Goal: Information Seeking & Learning: Find specific fact

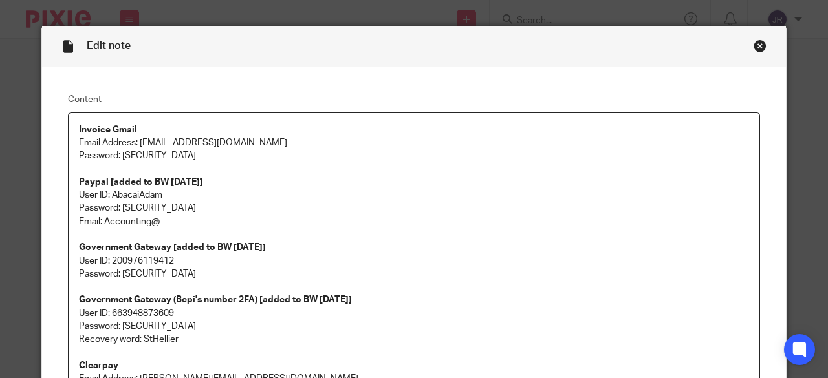
scroll to position [323, 0]
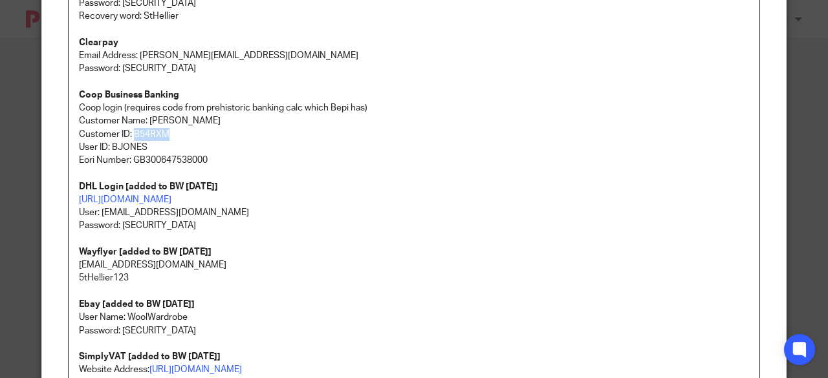
drag, startPoint x: 0, startPoint y: 0, endPoint x: 130, endPoint y: 129, distance: 182.9
click at [130, 129] on p "Customer ID: B54RXM" at bounding box center [414, 134] width 670 height 13
copy p "B54RXM"
drag, startPoint x: 158, startPoint y: 146, endPoint x: 107, endPoint y: 142, distance: 51.2
click at [107, 142] on p "User ID: BJONES" at bounding box center [414, 147] width 670 height 13
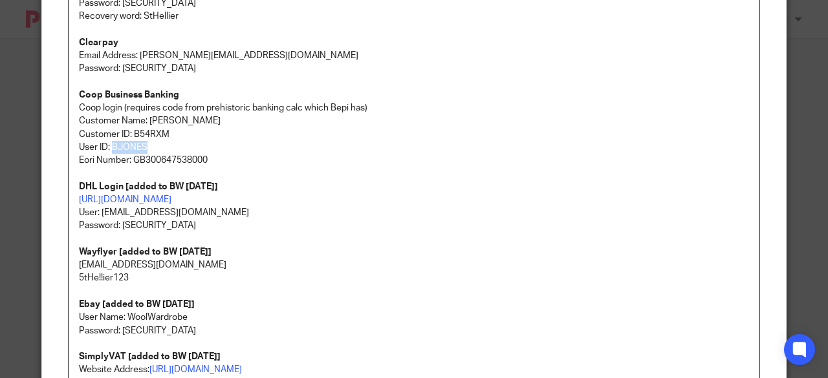
copy p "BJONES"
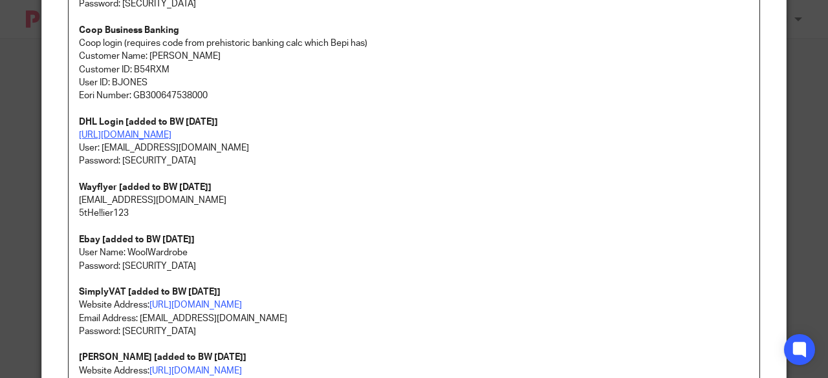
click at [171, 134] on link "https://mybill.dhl.com/login/?next=/dashboard/" at bounding box center [125, 135] width 92 height 9
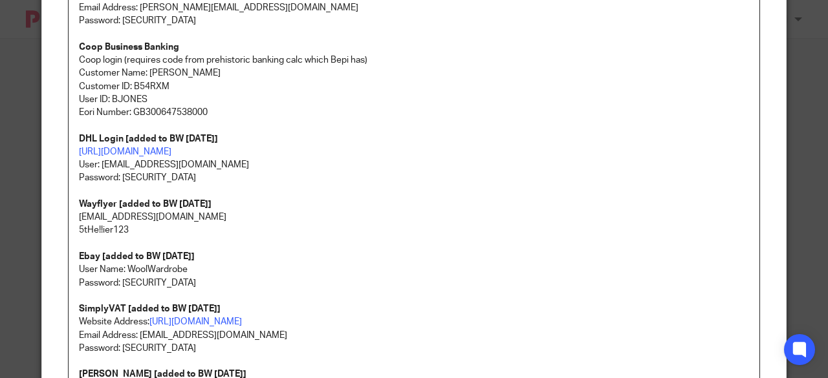
scroll to position [323, 0]
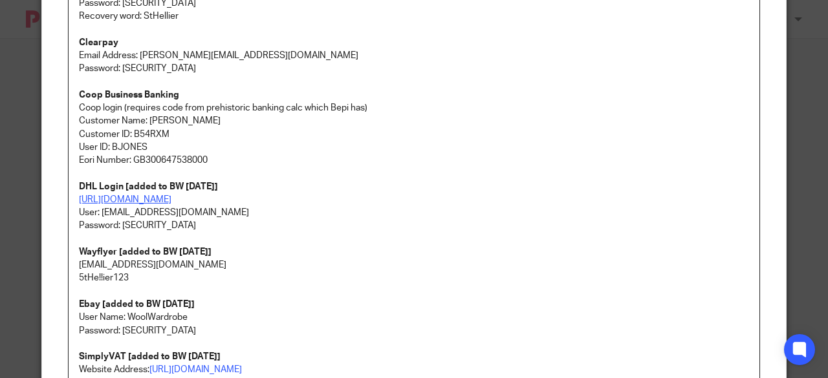
click at [171, 198] on link "https://mybill.dhl.com/login/?next=/dashboard/" at bounding box center [125, 199] width 92 height 9
click at [171, 197] on link "https://mybill.dhl.com/login/?next=/dashboard/" at bounding box center [125, 199] width 92 height 9
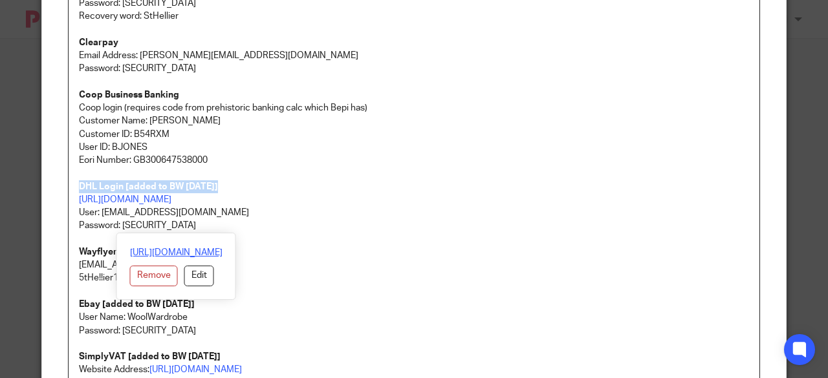
click at [166, 248] on link "https://mybill.dhl.com/login/?next=/dashboard/" at bounding box center [176, 252] width 92 height 13
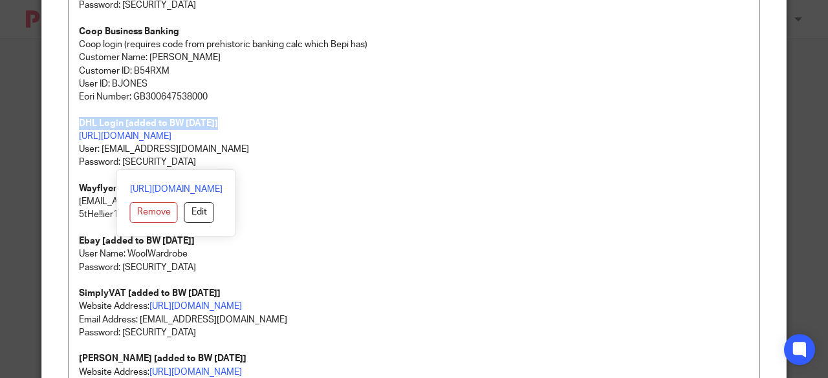
scroll to position [388, 0]
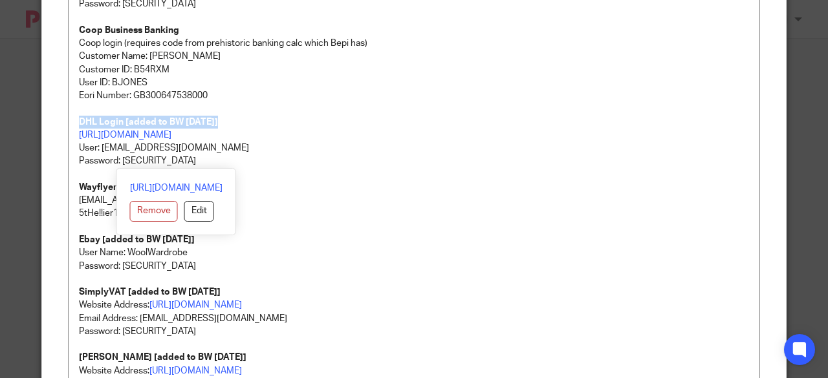
click at [297, 120] on p "DHL Login [added to BW 5/8/2025]" at bounding box center [414, 122] width 670 height 13
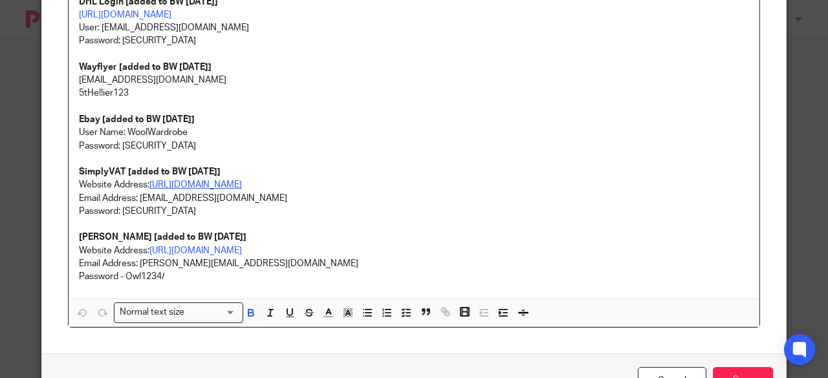
scroll to position [517, 0]
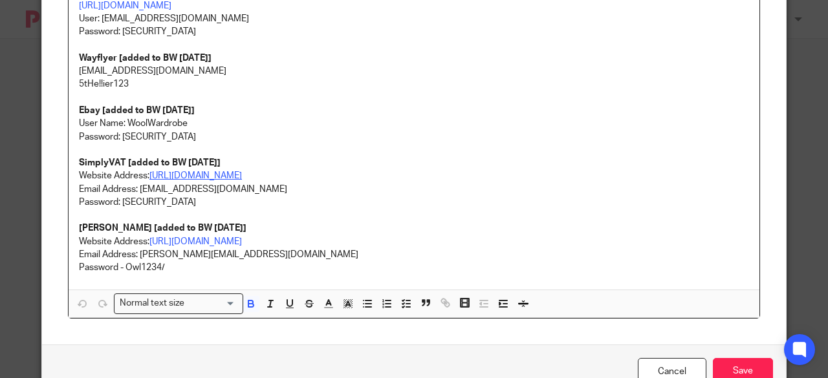
click at [213, 177] on link "https://portal.simplyvat.com/login" at bounding box center [195, 175] width 92 height 9
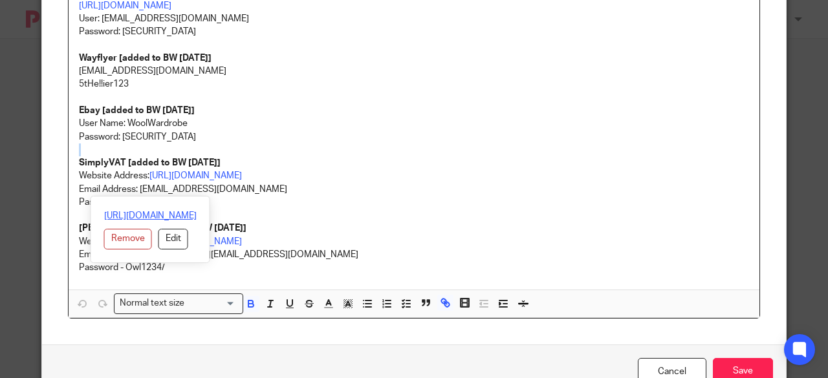
click at [153, 215] on link "https://portal.simplyvat.com/login" at bounding box center [150, 216] width 92 height 13
click at [319, 122] on p "User Name: WoolWardrobe" at bounding box center [414, 123] width 670 height 13
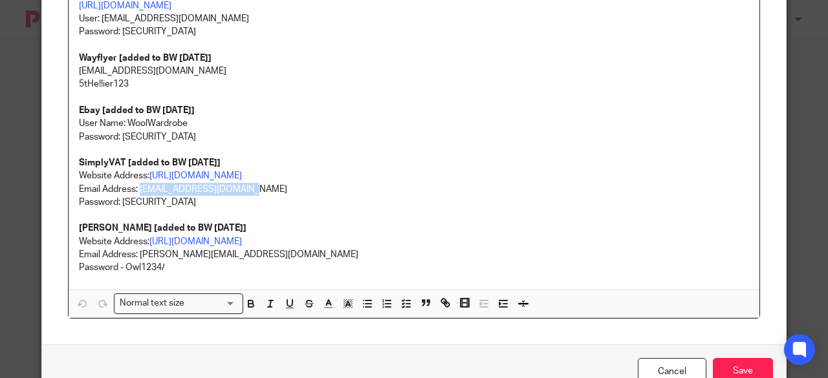
drag, startPoint x: 255, startPoint y: 190, endPoint x: 136, endPoint y: 187, distance: 119.7
click at [136, 187] on p "Email Address: teamabacai@abacai.co.uk" at bounding box center [414, 189] width 670 height 13
copy p "teamabacai@abacai.co.uk"
drag, startPoint x: 203, startPoint y: 204, endPoint x: 117, endPoint y: 201, distance: 86.1
click at [117, 201] on p "Password: ErFQRNn9j55Y5D" at bounding box center [414, 202] width 670 height 13
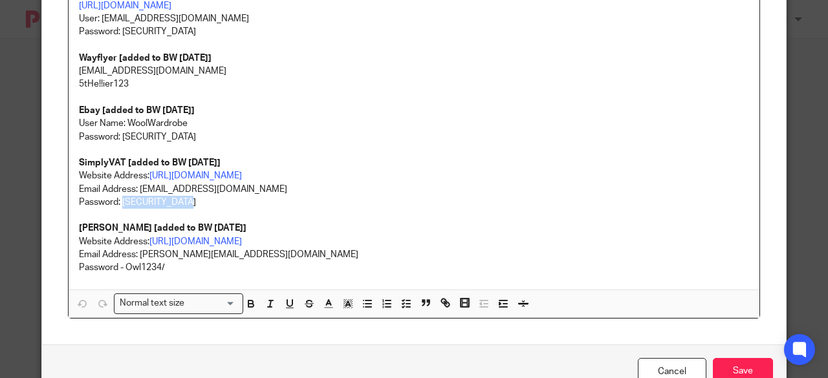
copy p "ErFQRNn9j55Y5D"
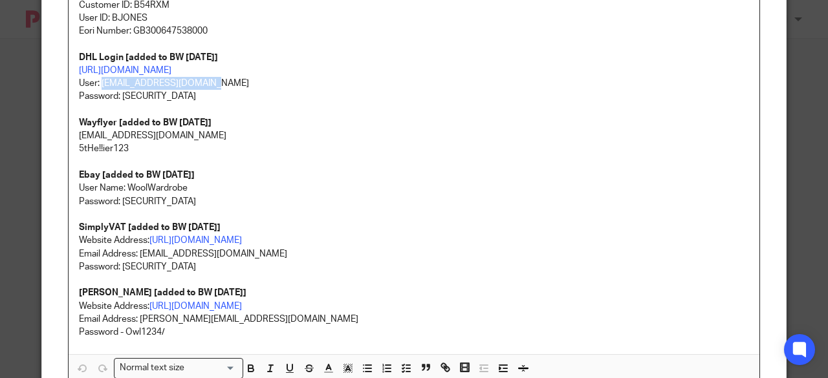
drag, startPoint x: 209, startPoint y: 86, endPoint x: 97, endPoint y: 79, distance: 112.1
click at [97, 79] on p "https://mybill.dhl.com/login/?next=/dashboard/ User: accounting@abacai.co.uk" at bounding box center [414, 77] width 670 height 27
copy p "accounting@abacai.co.uk"
drag, startPoint x: 192, startPoint y: 97, endPoint x: 118, endPoint y: 96, distance: 74.4
click at [118, 96] on p "Password: 5tHe!!ier123!!" at bounding box center [414, 96] width 670 height 13
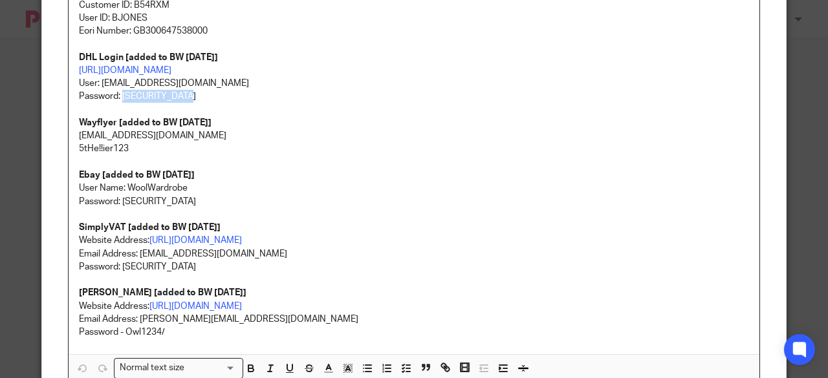
copy p "5tHe!!ier123!!"
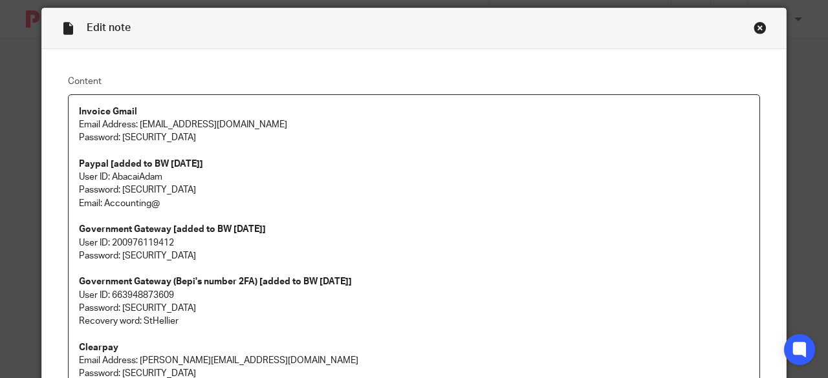
scroll to position [0, 0]
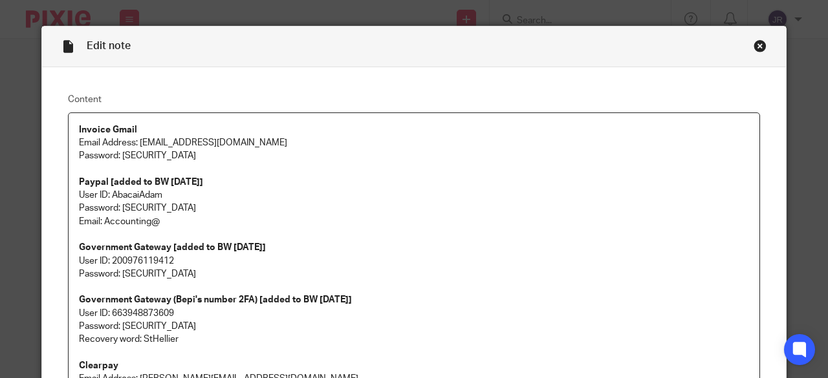
click at [756, 43] on div "Close this dialog window" at bounding box center [759, 45] width 13 height 13
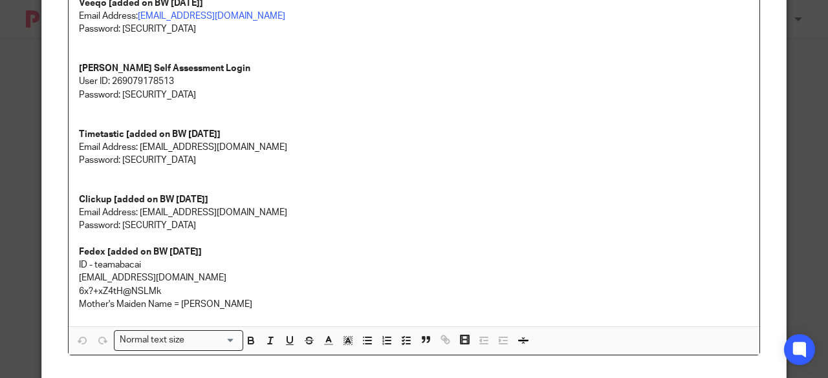
scroll to position [323, 0]
drag, startPoint x: 186, startPoint y: 274, endPoint x: 70, endPoint y: 275, distance: 115.8
click at [70, 275] on div "AP Login Email Address: [EMAIL_ADDRESS][DOMAIN_NAME] Password: [SECURITY_DATA] …" at bounding box center [414, 58] width 691 height 537
copy p "[EMAIL_ADDRESS][DOMAIN_NAME]"
drag, startPoint x: 147, startPoint y: 265, endPoint x: 91, endPoint y: 262, distance: 57.0
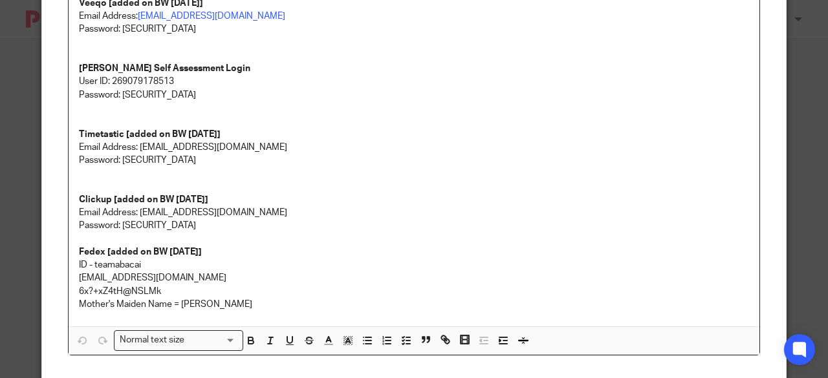
click at [91, 262] on p "ID - teamabacai" at bounding box center [414, 265] width 670 height 13
copy p "teamabacai"
drag, startPoint x: 162, startPoint y: 292, endPoint x: 57, endPoint y: 287, distance: 104.9
click at [57, 287] on div "Content AP Login Email Address: abacai@mamaowl.net Password: He11oWorld1! Royal…" at bounding box center [414, 63] width 744 height 638
copy p "6x?+xZ4tH@NSLMk"
